Goal: Information Seeking & Learning: Learn about a topic

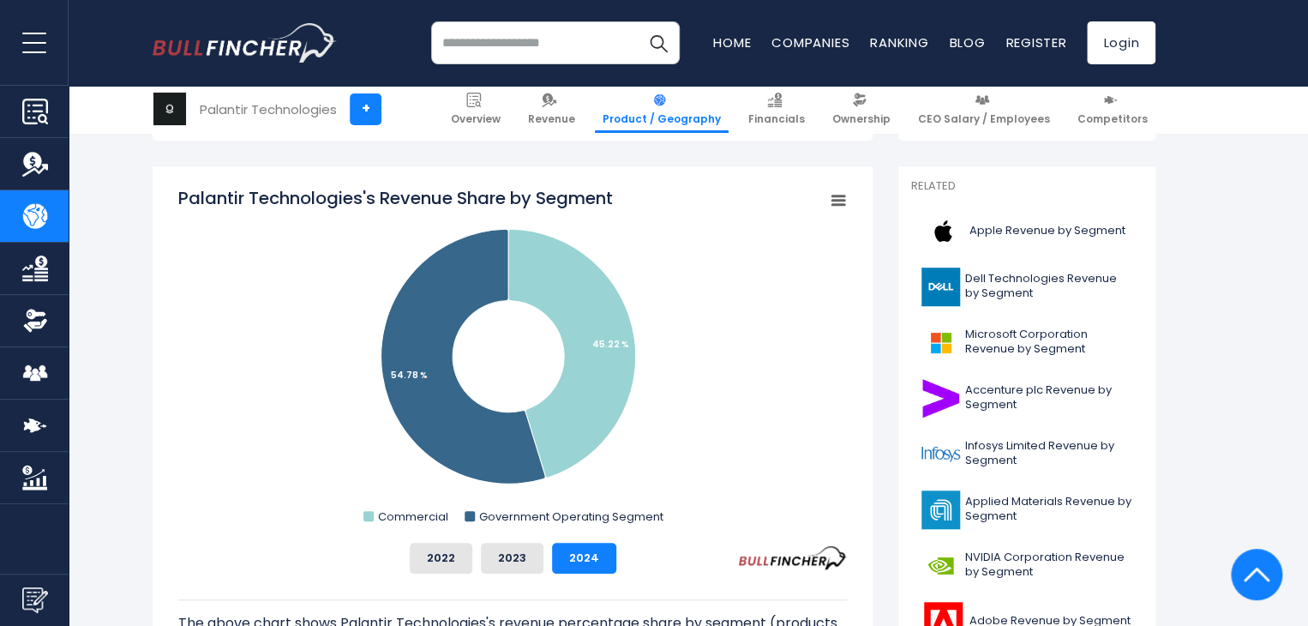
scroll to position [444, 0]
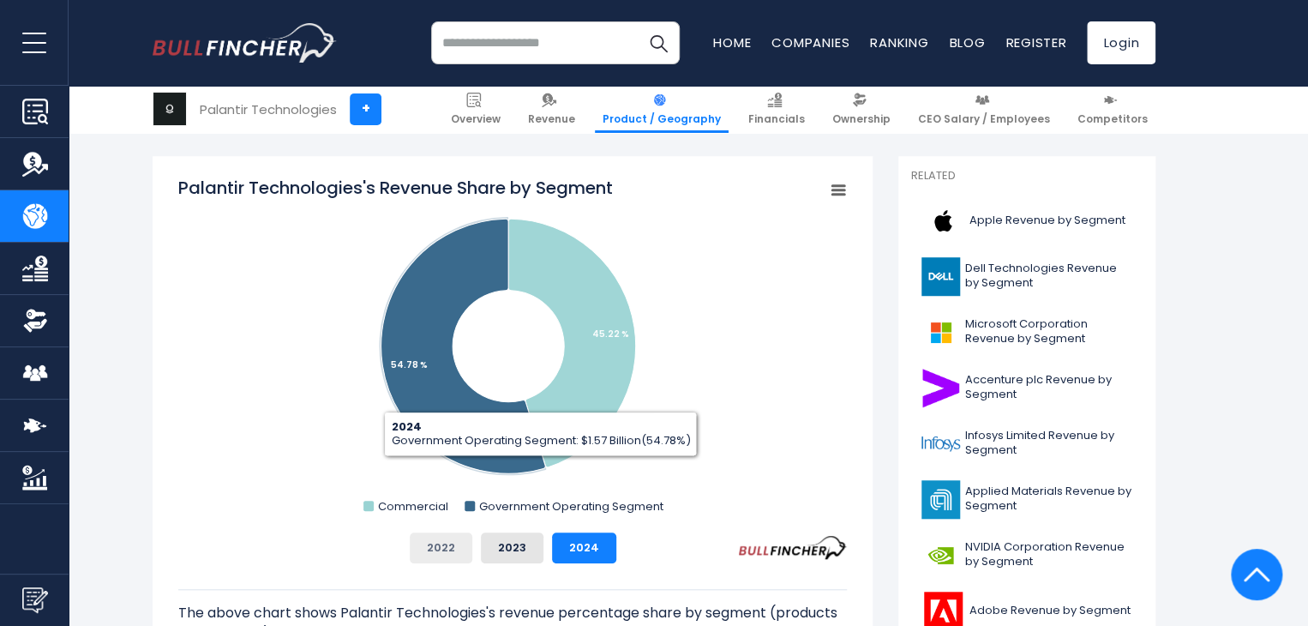
click at [442, 552] on button "2022" at bounding box center [441, 547] width 63 height 31
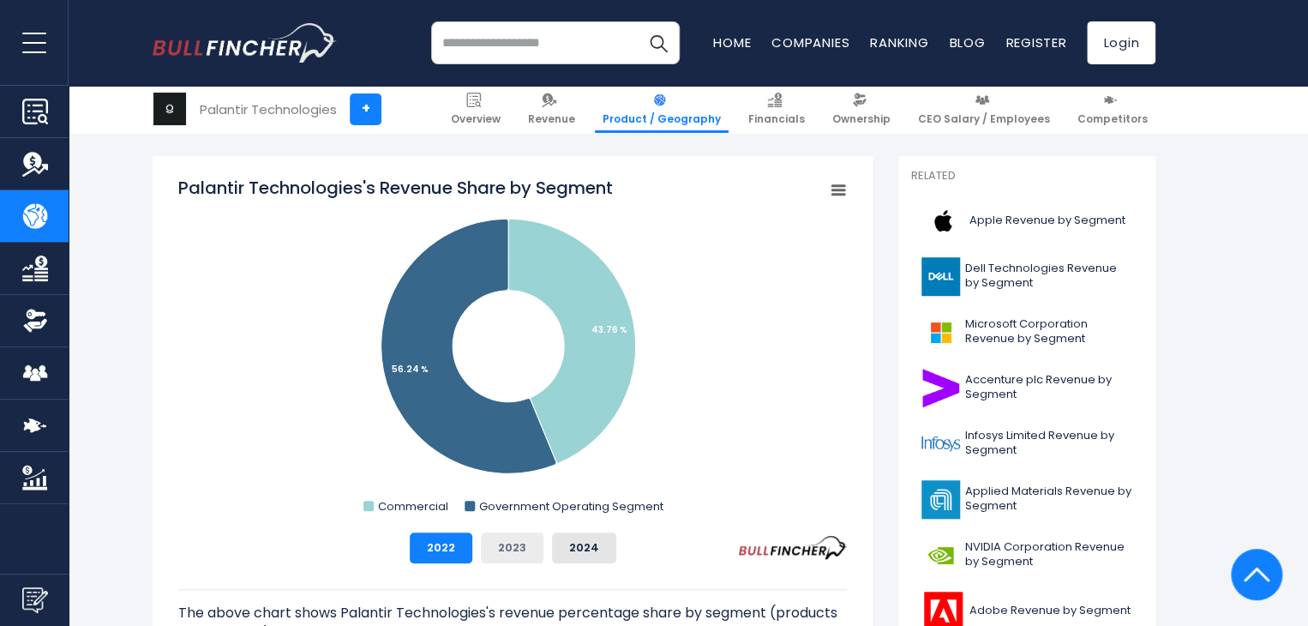
click at [504, 543] on button "2023" at bounding box center [512, 547] width 63 height 31
click at [573, 546] on button "2024" at bounding box center [584, 547] width 64 height 31
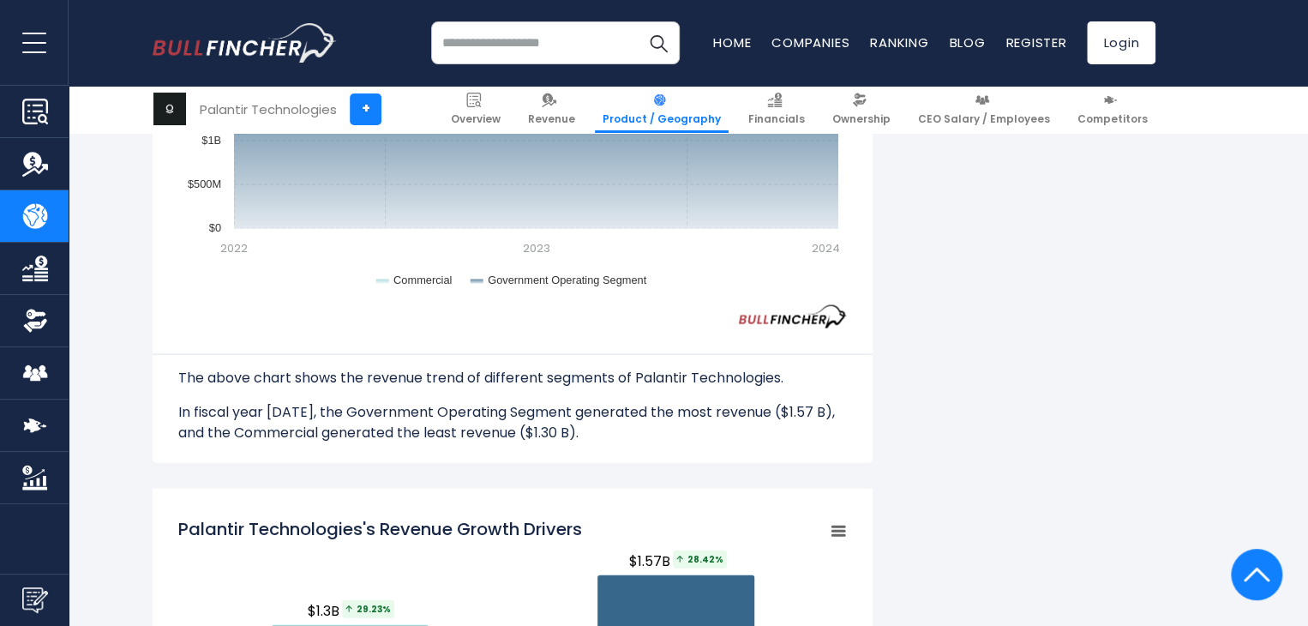
scroll to position [685, 0]
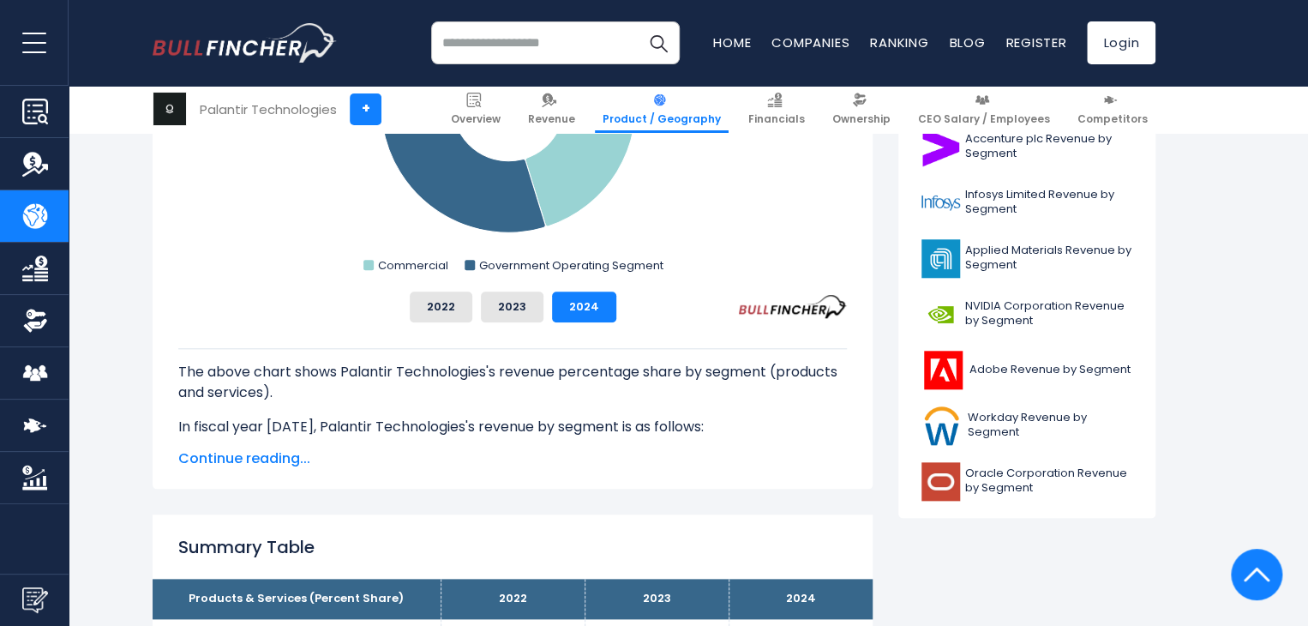
click at [740, 314] on div "2022 2023 2024" at bounding box center [512, 306] width 668 height 31
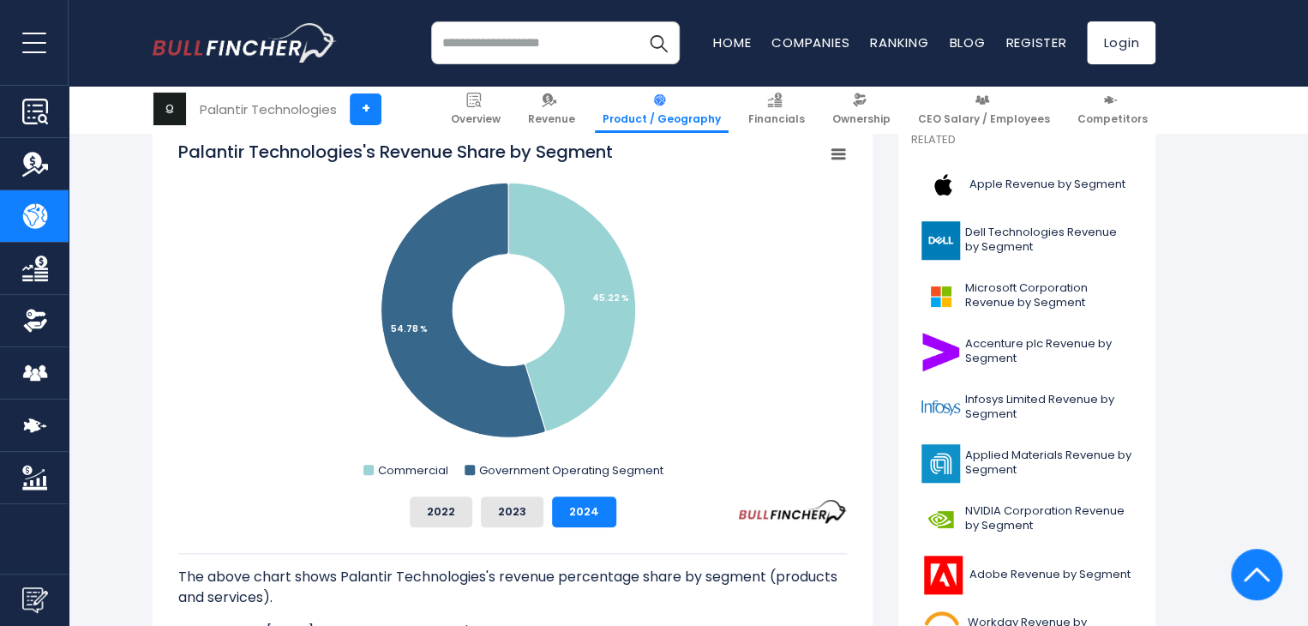
scroll to position [479, 0]
click at [459, 505] on button "2022" at bounding box center [441, 512] width 63 height 31
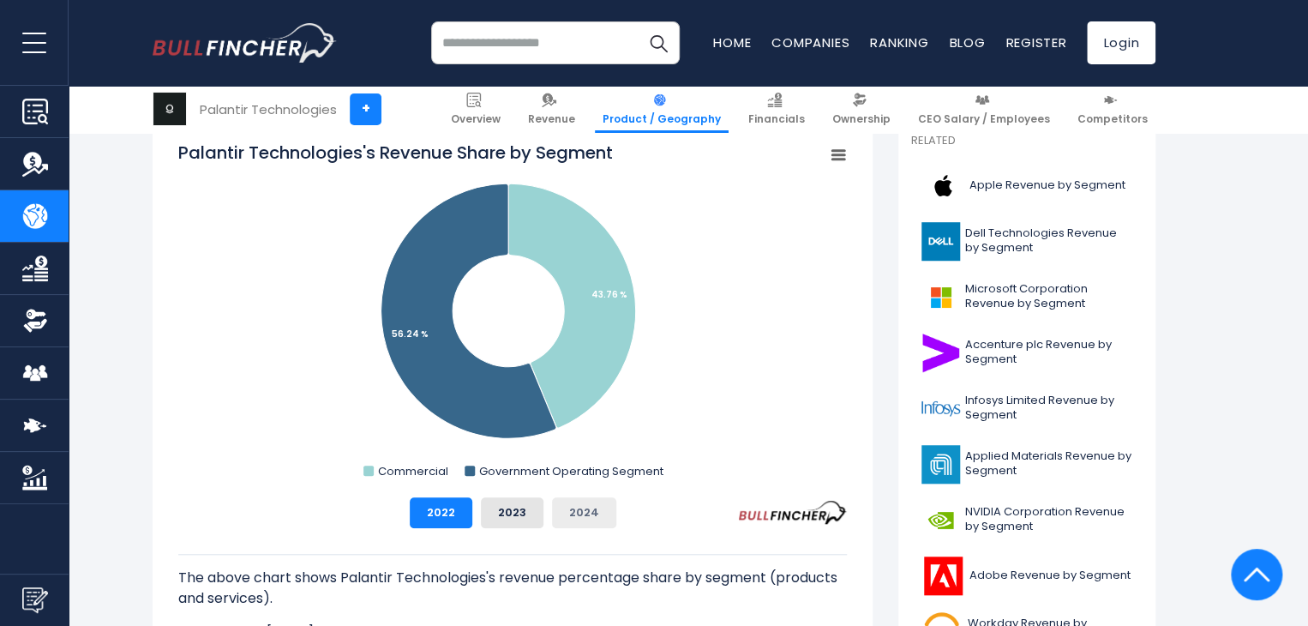
click at [577, 517] on button "2024" at bounding box center [584, 512] width 64 height 31
click at [427, 508] on button "2022" at bounding box center [441, 512] width 63 height 31
click at [571, 507] on button "2024" at bounding box center [584, 512] width 64 height 31
